Goal: Task Accomplishment & Management: Manage account settings

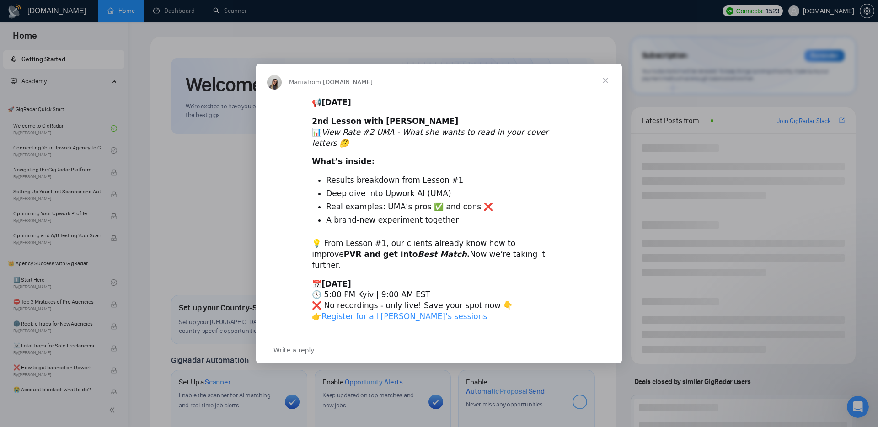
click at [714, 58] on div "Intercom messenger" at bounding box center [439, 213] width 878 height 427
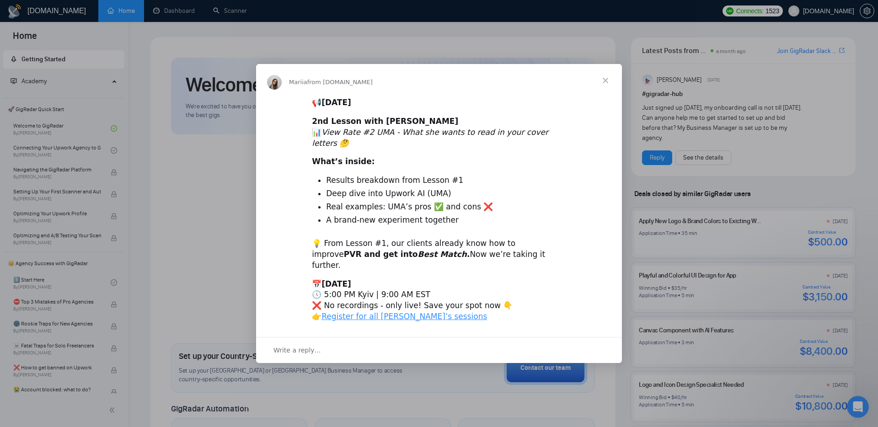
click at [610, 95] on span "Close" at bounding box center [605, 80] width 33 height 33
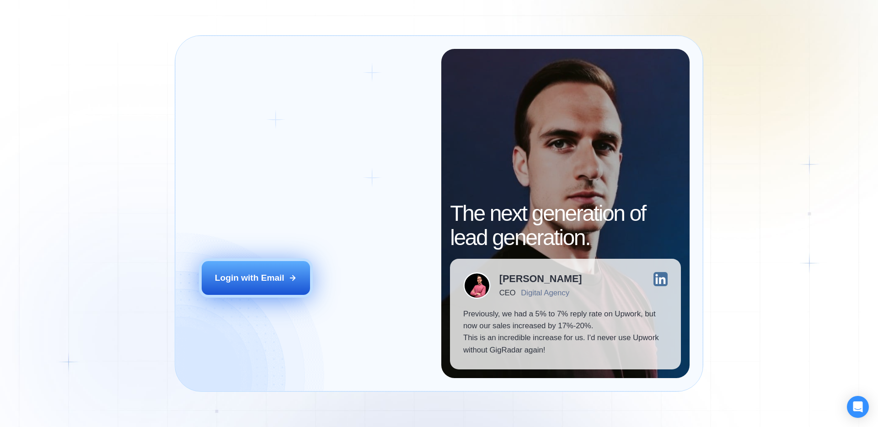
click at [284, 268] on button "Login with Email" at bounding box center [256, 278] width 109 height 34
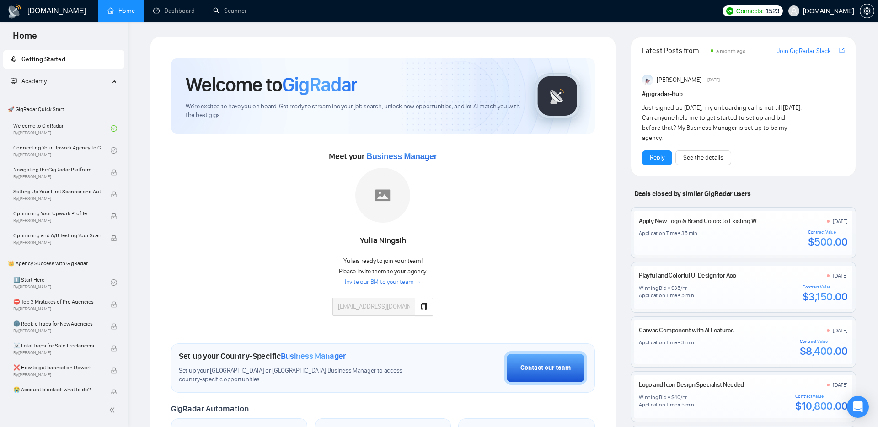
click at [482, 236] on div "Meet your Business Manager Yulia Ningsih Yulia is ready to join your team! Plea…" at bounding box center [383, 237] width 424 height 176
click at [398, 159] on span "Business Manager" at bounding box center [401, 156] width 70 height 9
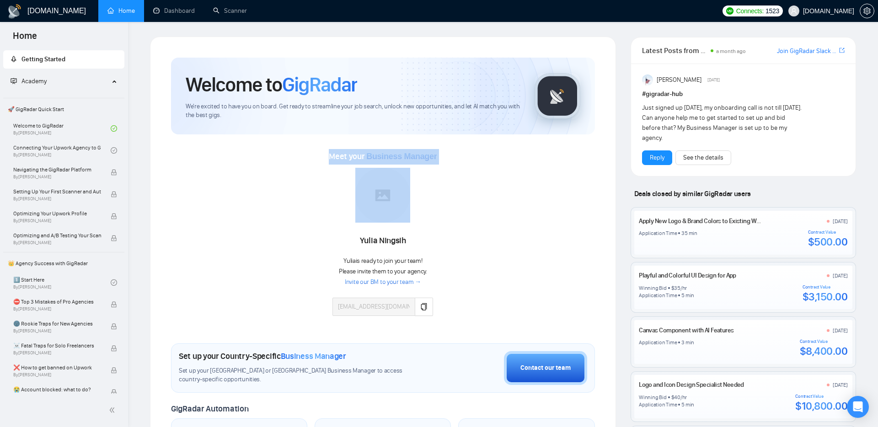
click at [541, 182] on div "Meet your Business Manager Yulia Ningsih Yulia is ready to join your team! Plea…" at bounding box center [383, 237] width 424 height 176
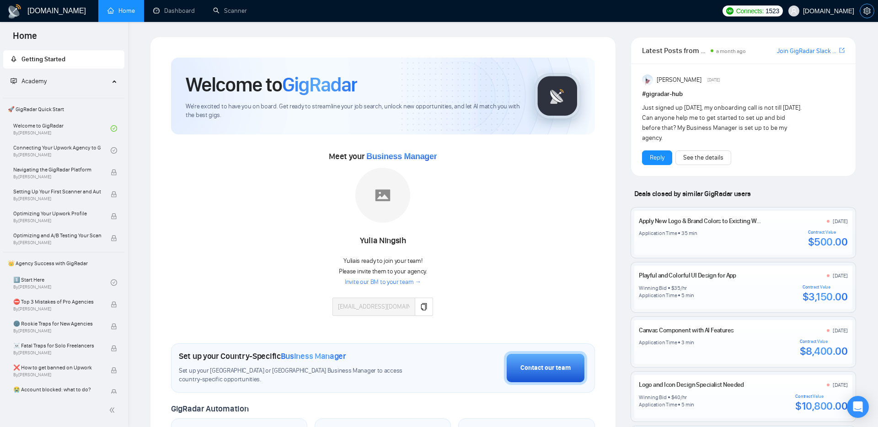
click at [869, 12] on icon "setting" at bounding box center [866, 10] width 7 height 7
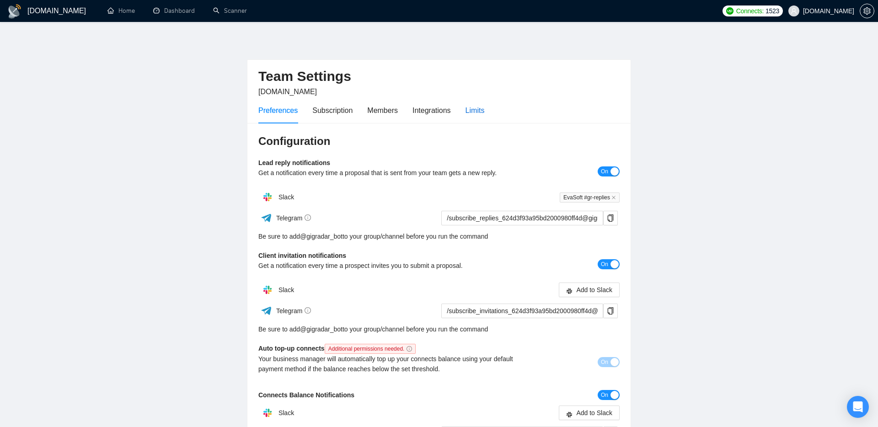
click at [484, 112] on div "Limits" at bounding box center [475, 110] width 19 height 11
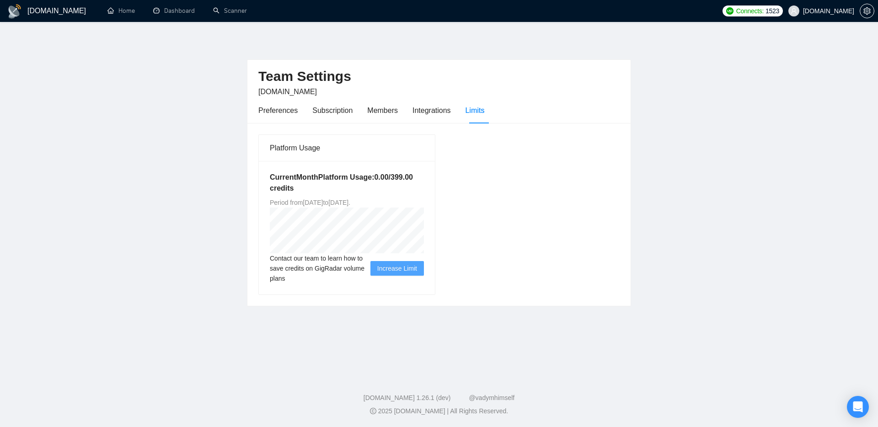
click at [541, 145] on div "Platform Usage Current Month Platform Usage: 0.00 / 399.00 credits Period from …" at bounding box center [439, 214] width 369 height 161
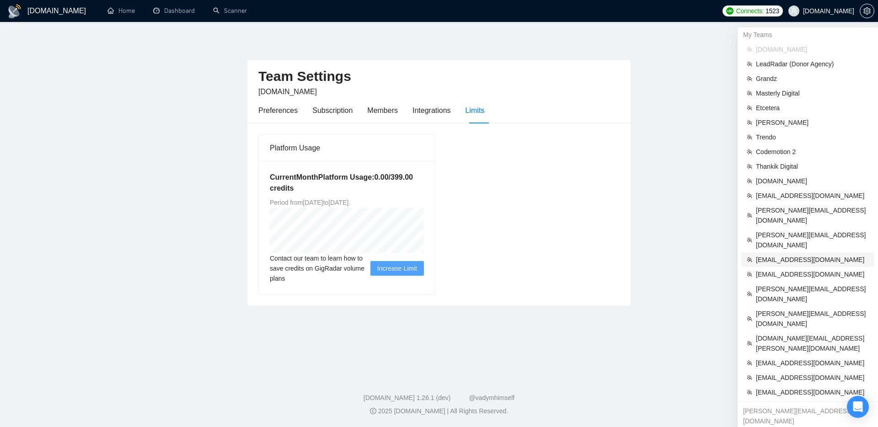
click at [791, 255] on span "evgeny.pinigin@zimalab.com" at bounding box center [812, 260] width 113 height 10
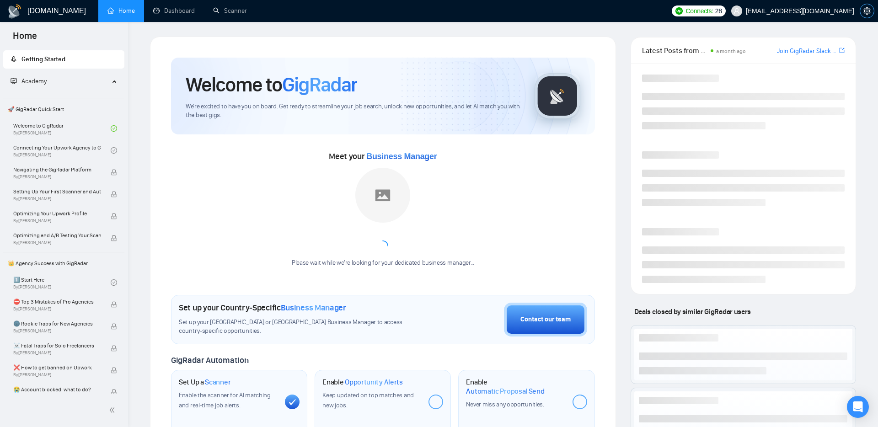
click at [867, 12] on icon "setting" at bounding box center [866, 10] width 7 height 7
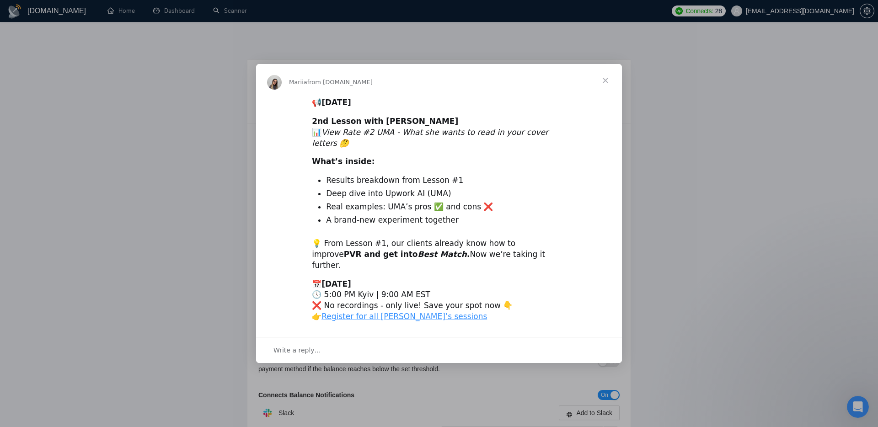
click at [604, 94] on span "Close" at bounding box center [605, 80] width 33 height 33
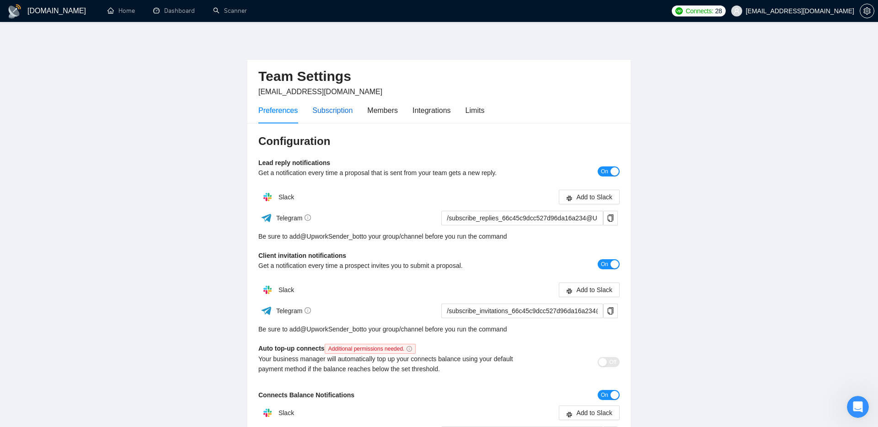
click at [326, 116] on div "Subscription" at bounding box center [332, 110] width 40 height 11
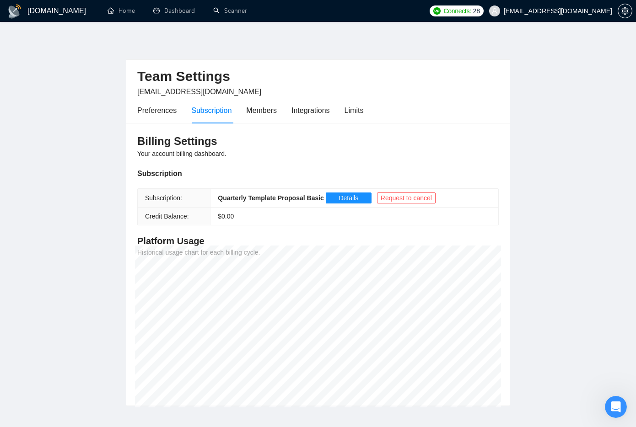
click at [541, 203] on main "Team Settings evgeny.pinigin@zimalab.com Preferences Subscription Members Integ…" at bounding box center [318, 221] width 606 height 369
click at [571, 73] on main "Team Settings evgeny.pinigin@zimalab.com Preferences Subscription Members Integ…" at bounding box center [318, 221] width 606 height 369
click at [570, 166] on main "Team Settings evgeny.pinigin@zimalab.com Preferences Subscription Members Integ…" at bounding box center [318, 221] width 606 height 369
click at [603, 150] on main "Team Settings evgeny.pinigin@zimalab.com Preferences Subscription Members Integ…" at bounding box center [318, 221] width 606 height 369
click at [570, 165] on main "Team Settings evgeny.pinigin@zimalab.com Preferences Subscription Members Integ…" at bounding box center [318, 221] width 606 height 369
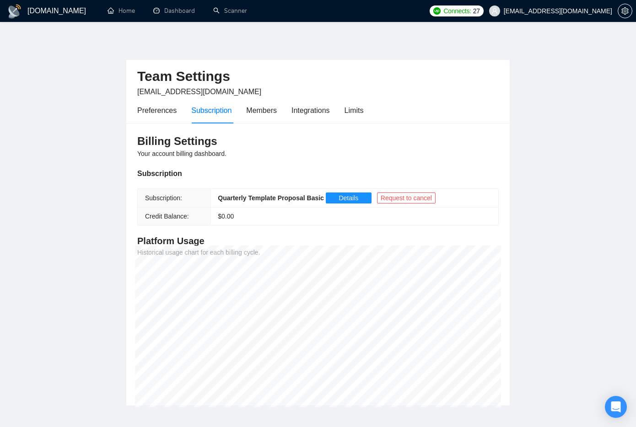
click at [561, 135] on main "Team Settings evgeny.pinigin@zimalab.com Preferences Subscription Members Integ…" at bounding box center [318, 221] width 606 height 369
click at [541, 135] on main "Team Settings evgeny.pinigin@zimalab.com Preferences Subscription Members Integ…" at bounding box center [318, 221] width 606 height 369
